Goal: Task Accomplishment & Management: Check status

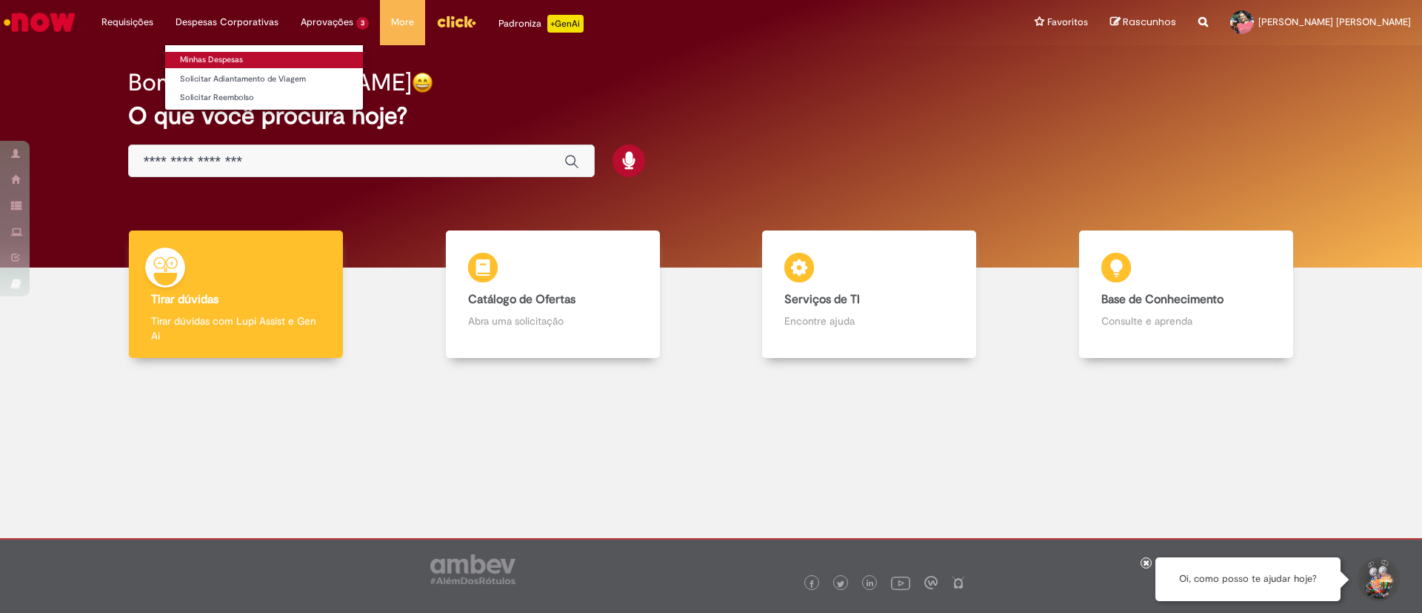
click at [210, 61] on link "Minhas Despesas" at bounding box center [264, 60] width 198 height 16
